Goal: Communication & Community: Answer question/provide support

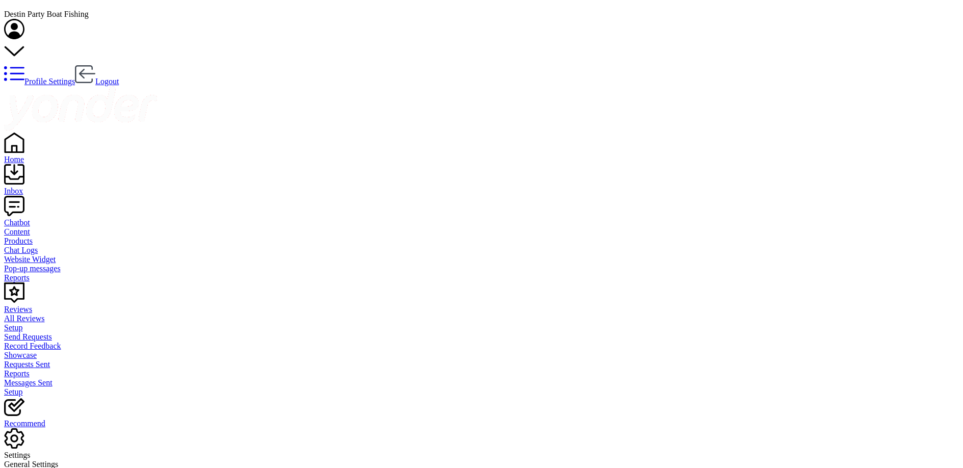
click at [23, 177] on link "Inbox" at bounding box center [481, 186] width 955 height 18
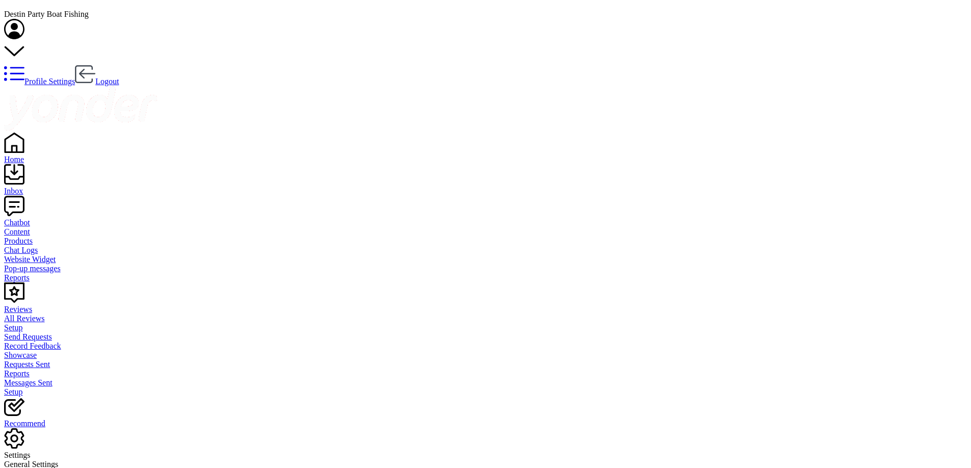
click at [42, 305] on div "Reviews" at bounding box center [485, 309] width 963 height 9
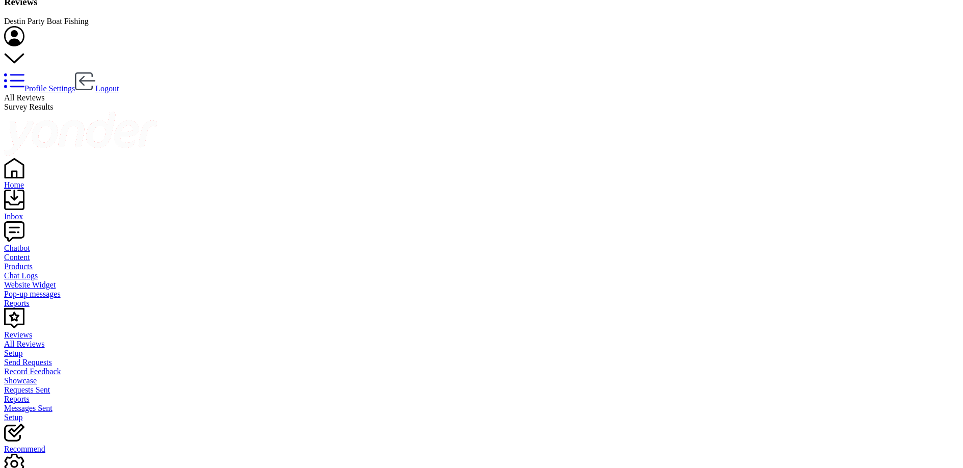
scroll to position [20, 0]
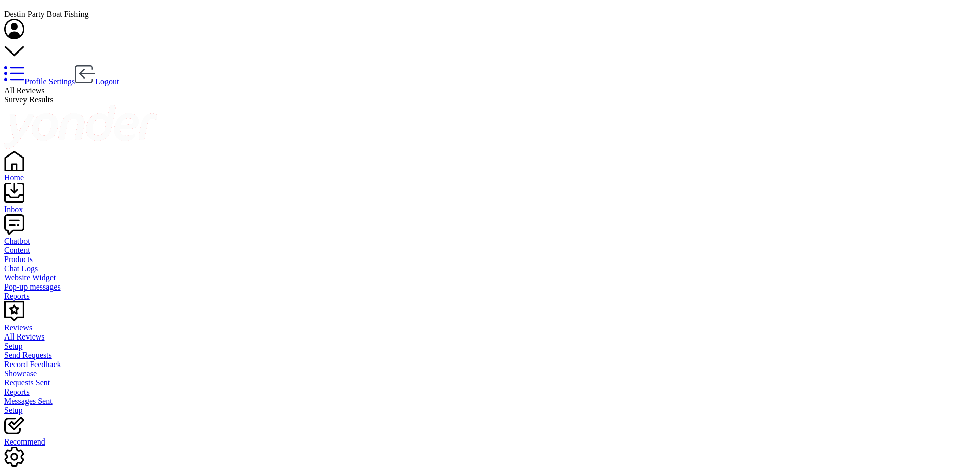
type textarea "Thank you for your feedback, [PERSON_NAME]. We appreciate you bringing this to …"
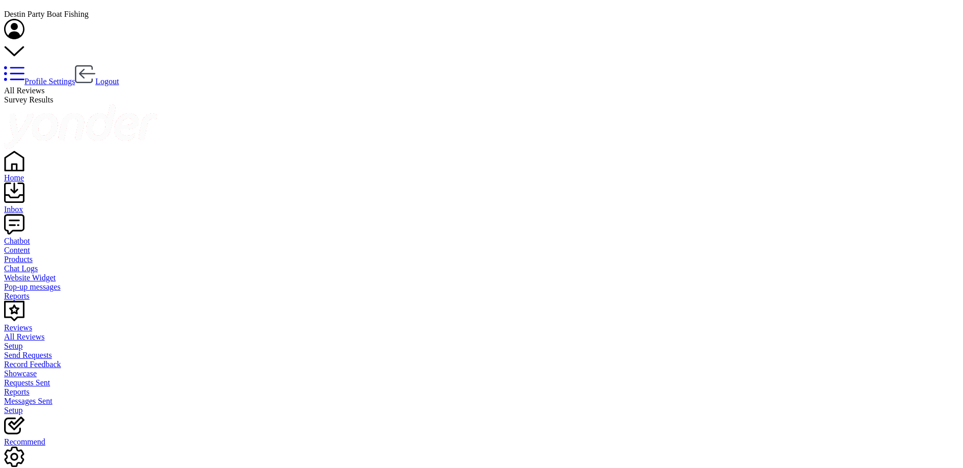
drag, startPoint x: 869, startPoint y: 178, endPoint x: 747, endPoint y: 182, distance: 121.9
type textarea "Bryan, Thank you for fishing with us and the review! We're thrilled to hear you…"
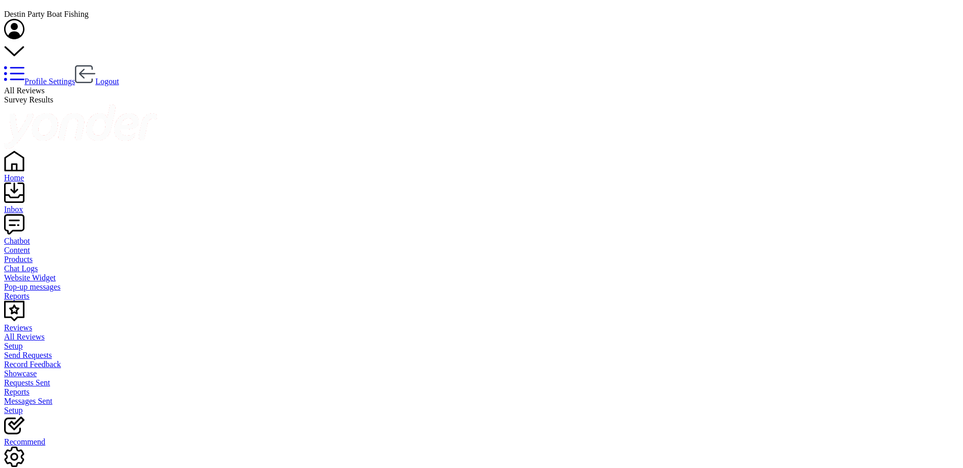
drag, startPoint x: 920, startPoint y: 197, endPoint x: 927, endPoint y: 227, distance: 30.8
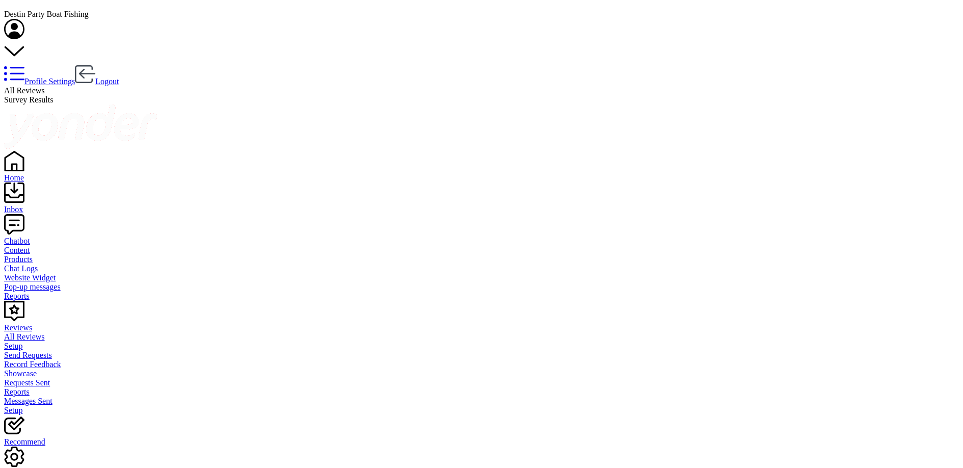
scroll to position [51, 0]
type textarea "Hi William, Thank you for sharing your feedback. We’re truly sorry to hear that…"
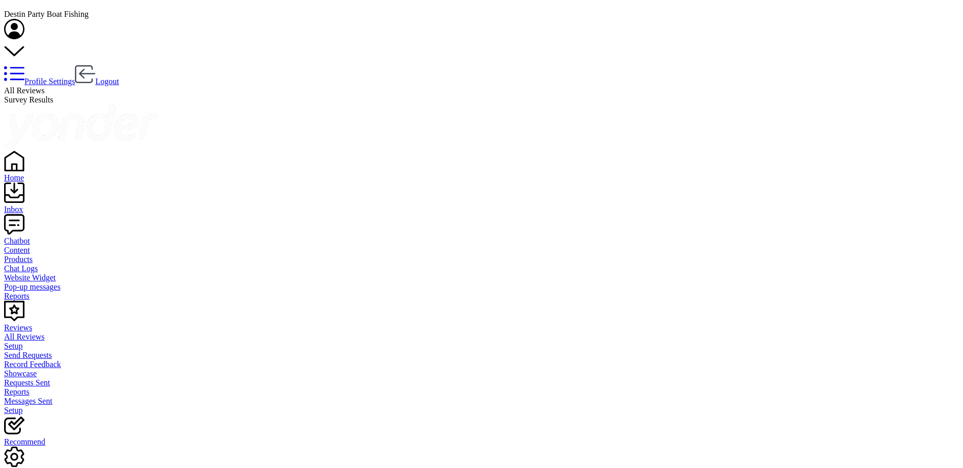
drag, startPoint x: 764, startPoint y: 150, endPoint x: 798, endPoint y: 174, distance: 41.5
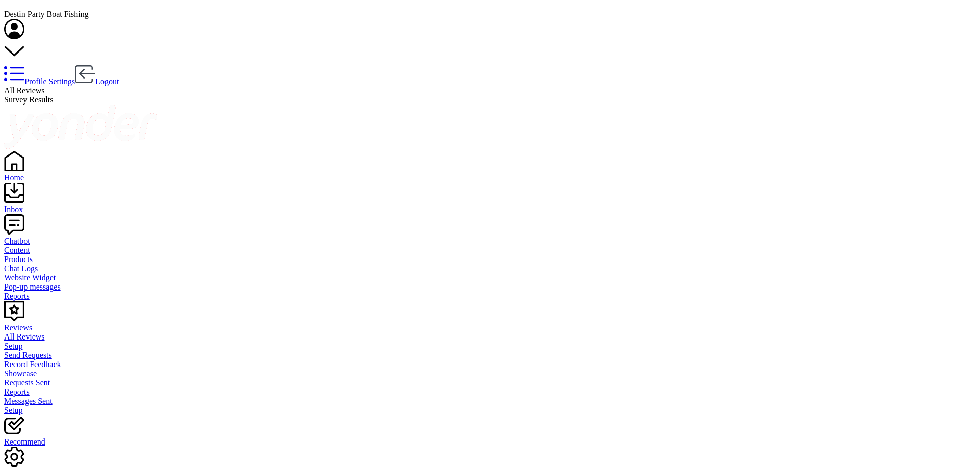
type textarea "Hi William, Thank you for sharing your feedback. We're very sorry to hear that …"
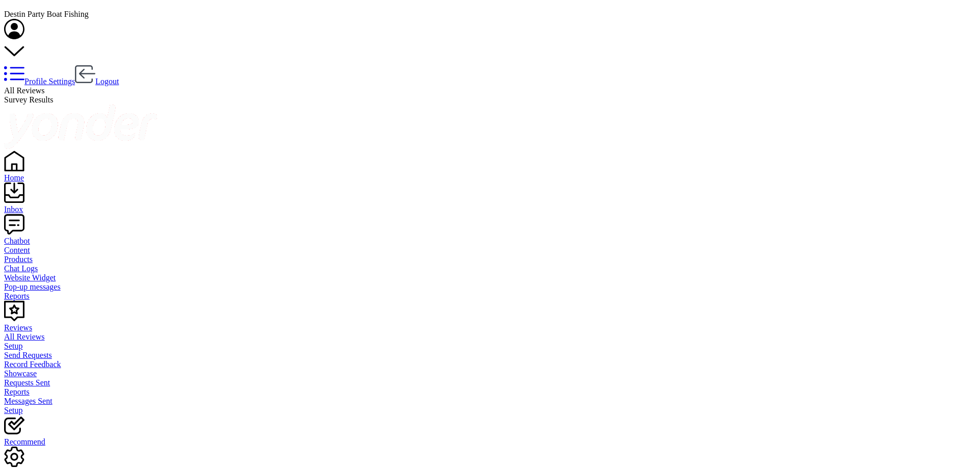
drag, startPoint x: 759, startPoint y: 226, endPoint x: 869, endPoint y: 215, distance: 109.7
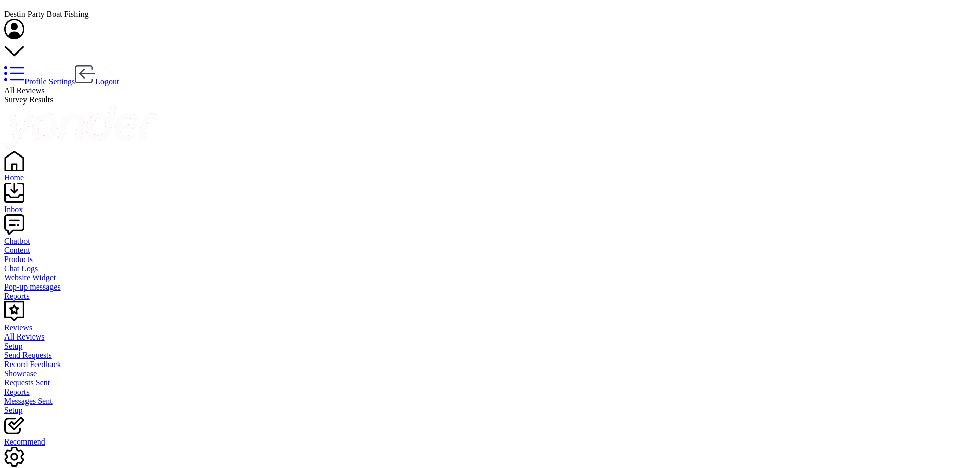
type textarea "Hi Eduardo, Thank you for your feedback! We appreciate your comments about the …"
drag, startPoint x: 856, startPoint y: 180, endPoint x: 746, endPoint y: 178, distance: 110.2
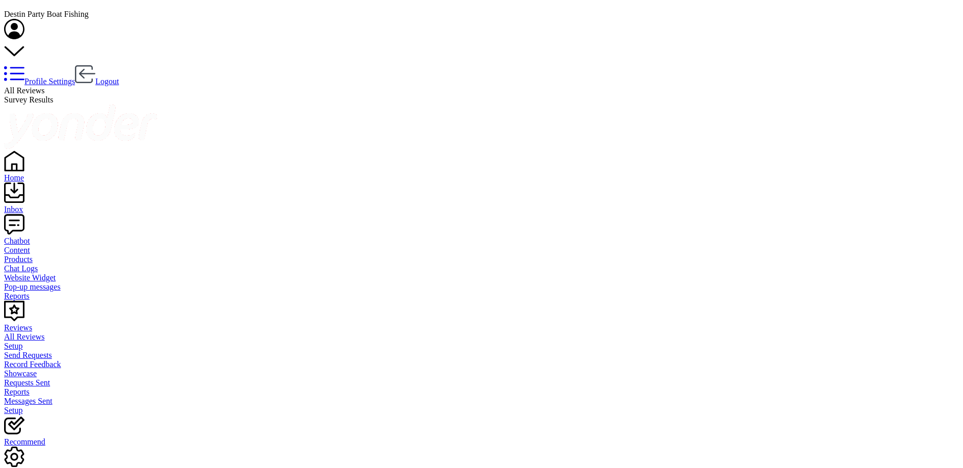
type textarea "Sherry, Thank you for fishing with us and the review! We’re thrilled to hear yo…"
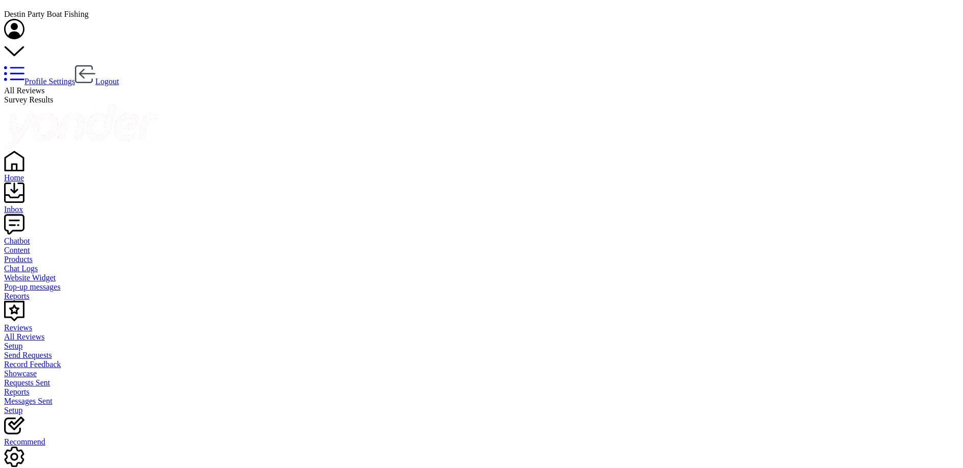
click at [40, 205] on div "Inbox" at bounding box center [481, 209] width 955 height 9
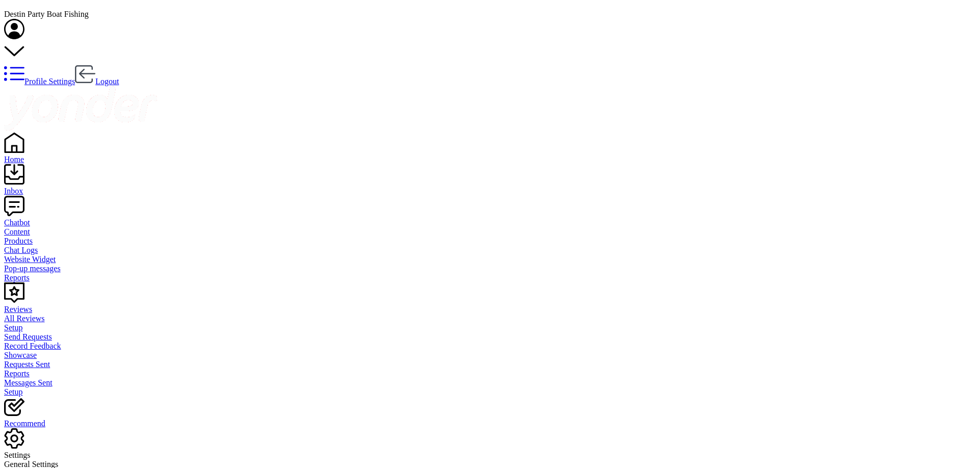
type textarea "J"
type textarea "Please call the booth and we can help you. 850-837-5088"
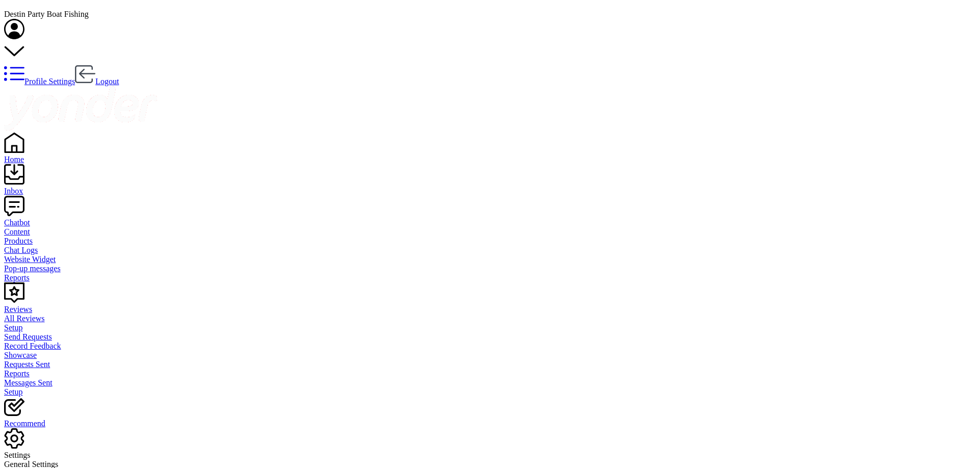
drag, startPoint x: 526, startPoint y: 416, endPoint x: 339, endPoint y: 426, distance: 188.0
copy div "Please call the booth and we can help you. 850-837-5088"
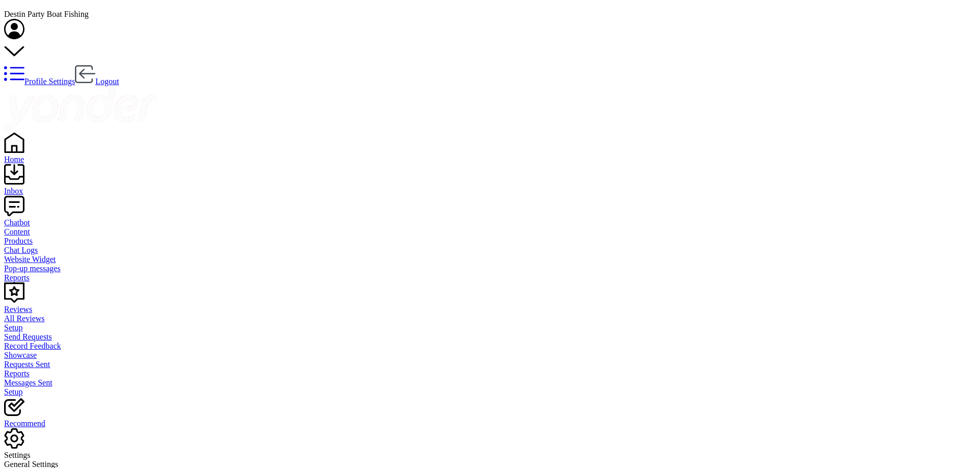
paste textarea "Please call the booth and we can help you. 850-837-5088"
type textarea "Please call the booth and we can help you. 850-837-5088"
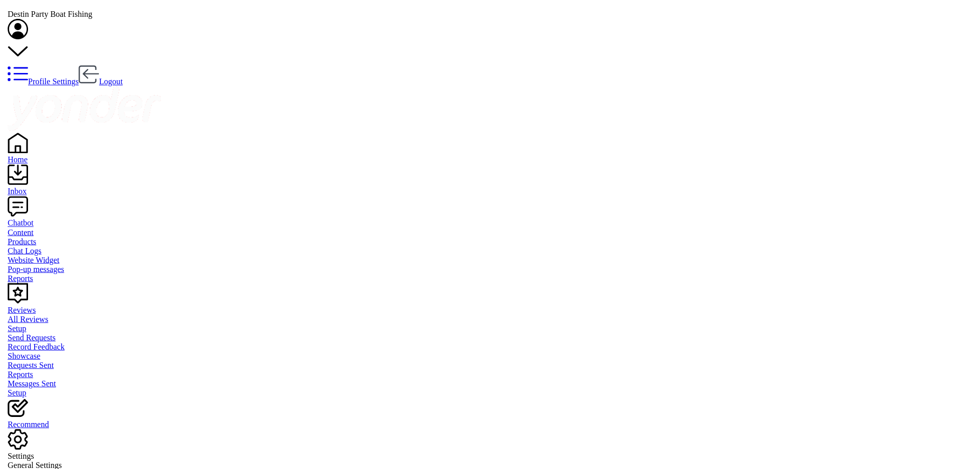
scroll to position [1627, 0]
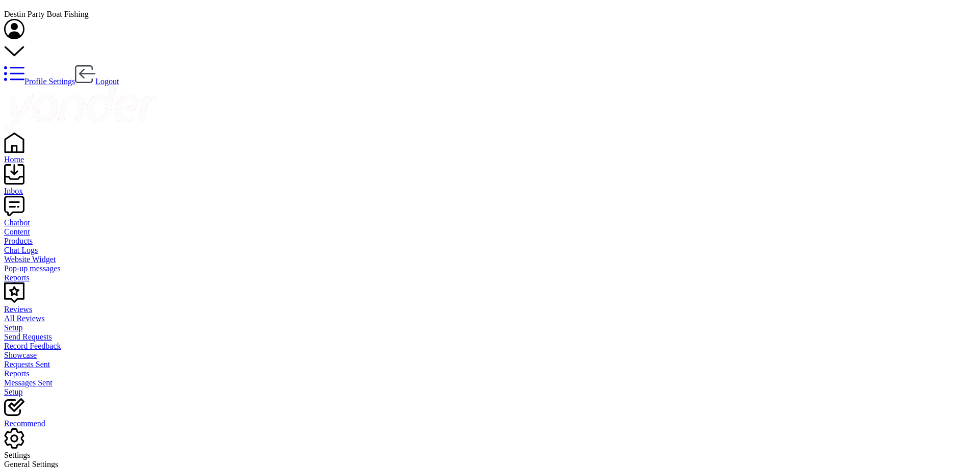
click at [43, 305] on div "Reviews" at bounding box center [489, 309] width 971 height 9
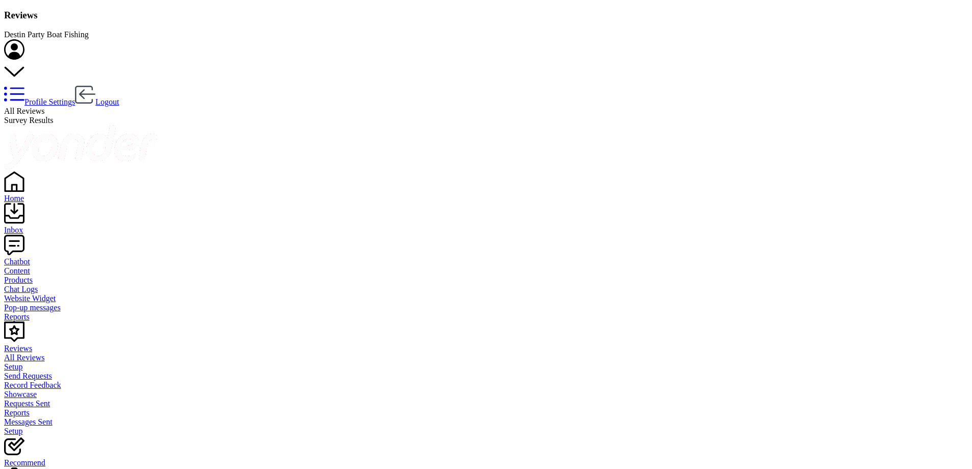
click at [36, 225] on div "Inbox" at bounding box center [485, 229] width 963 height 9
